Goal: Information Seeking & Learning: Learn about a topic

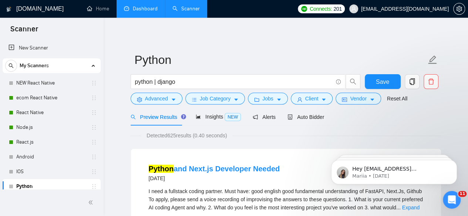
click at [145, 7] on link "Dashboard" at bounding box center [141, 9] width 34 height 6
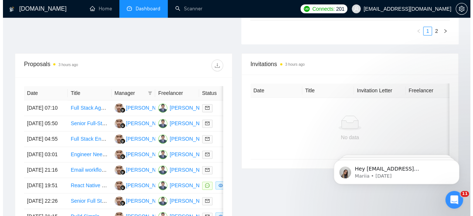
scroll to position [266, 0]
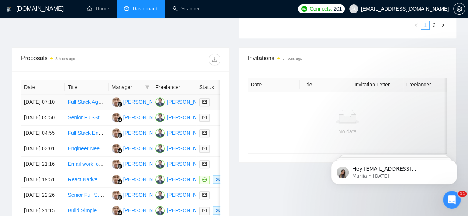
click at [81, 99] on link "Full Stack Agency for React Native Development" at bounding box center [124, 102] width 112 height 6
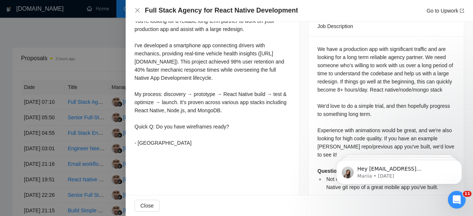
scroll to position [316, 0]
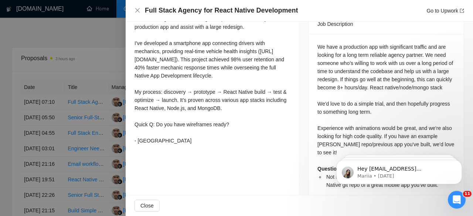
drag, startPoint x: 472, startPoint y: 56, endPoint x: 144, endPoint y: 31, distance: 329.5
click at [110, 44] on div at bounding box center [236, 108] width 473 height 216
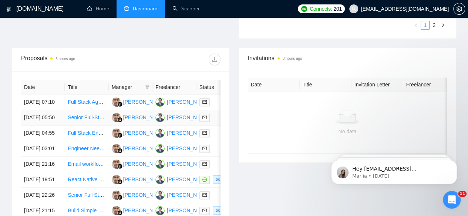
click at [33, 115] on td "[DATE] 05:50" at bounding box center [43, 118] width 44 height 16
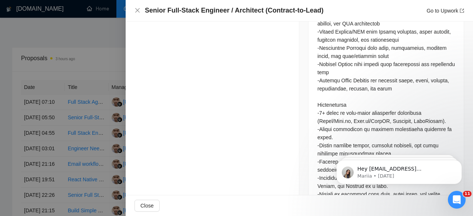
scroll to position [683, 0]
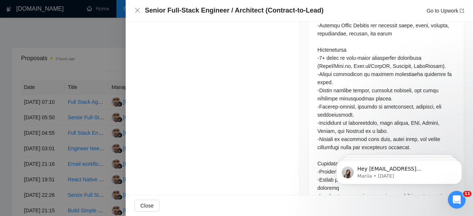
click at [30, 41] on div at bounding box center [236, 108] width 473 height 216
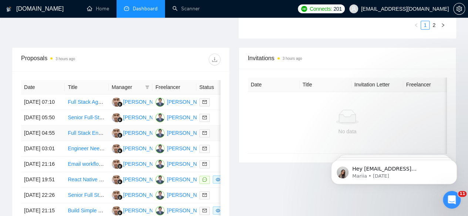
click at [28, 131] on td "[DATE] 04:55" at bounding box center [43, 134] width 44 height 16
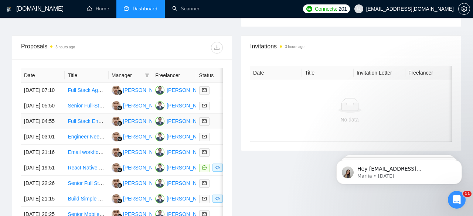
scroll to position [526, 0]
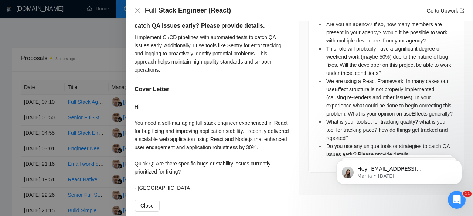
drag, startPoint x: 469, startPoint y: 160, endPoint x: 469, endPoint y: 121, distance: 39.2
click at [467, 145] on html "Hey [EMAIL_ADDRESS][DOMAIN_NAME], Looks like your Upwork agency 3Brain Technola…" at bounding box center [399, 171] width 148 height 52
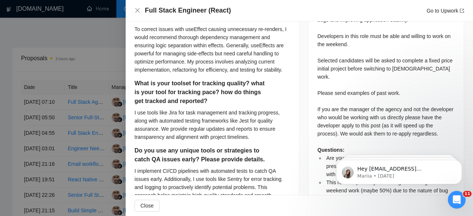
scroll to position [421, 0]
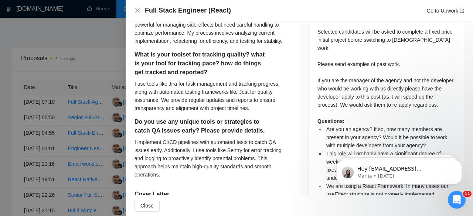
click at [102, 42] on div at bounding box center [236, 108] width 473 height 216
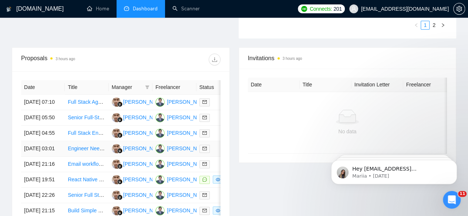
click at [31, 157] on td "[DATE] 03:01" at bounding box center [43, 149] width 44 height 16
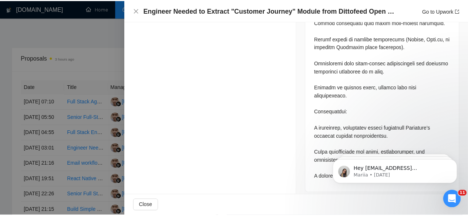
scroll to position [550, 0]
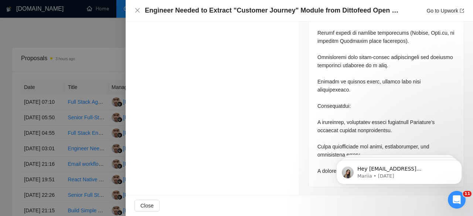
drag, startPoint x: 472, startPoint y: 140, endPoint x: 144, endPoint y: 45, distance: 341.4
click at [49, 97] on div at bounding box center [236, 108] width 473 height 216
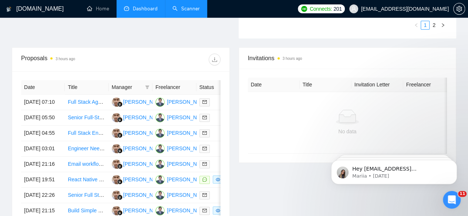
click at [192, 10] on link "Scanner" at bounding box center [185, 9] width 27 height 6
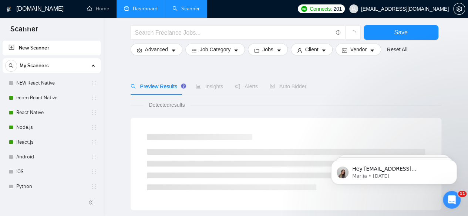
scroll to position [57, 0]
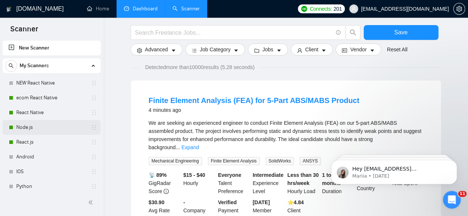
click at [51, 133] on link "Node.js" at bounding box center [51, 127] width 70 height 15
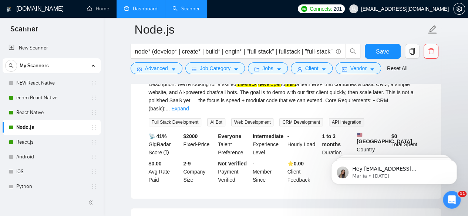
scroll to position [115, 0]
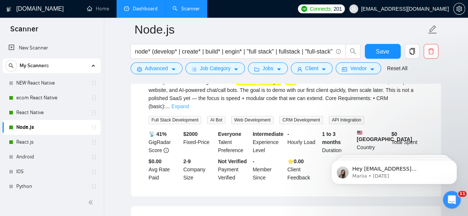
click at [189, 103] on link "Expand" at bounding box center [179, 106] width 17 height 6
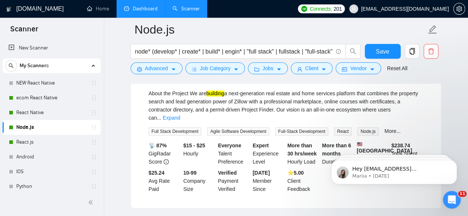
scroll to position [352, 0]
click at [180, 115] on link "Expand" at bounding box center [171, 118] width 17 height 6
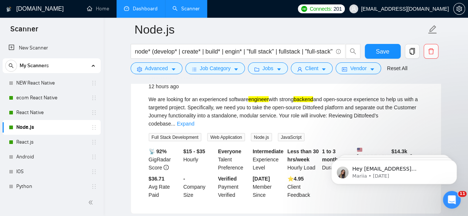
scroll to position [662, 0]
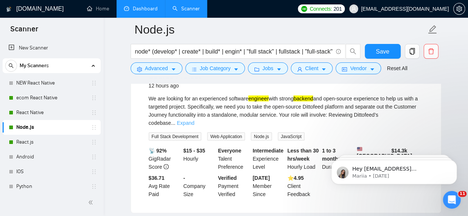
click at [194, 120] on link "Expand" at bounding box center [185, 123] width 17 height 6
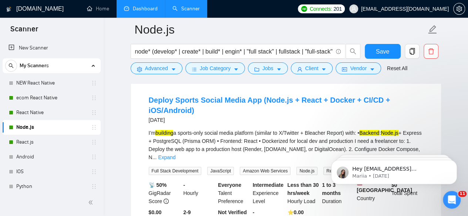
scroll to position [1387, 0]
